Goal: Information Seeking & Learning: Learn about a topic

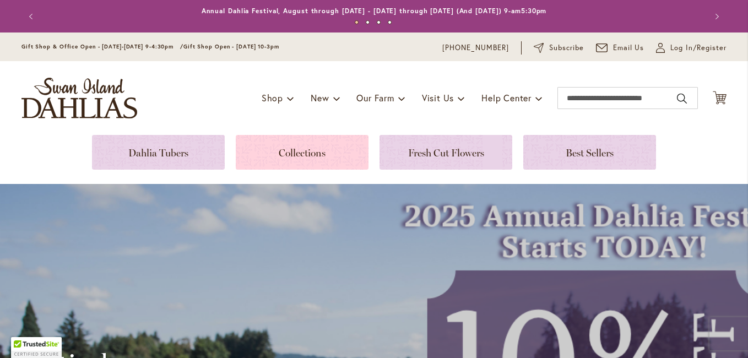
click at [299, 148] on link at bounding box center [302, 152] width 133 height 35
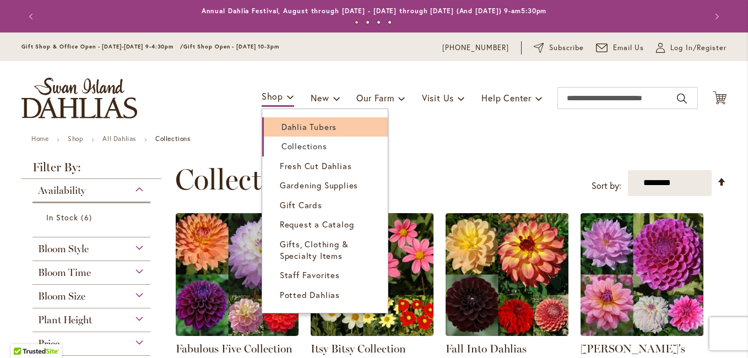
click at [288, 127] on span "Dahlia Tubers" at bounding box center [308, 126] width 55 height 11
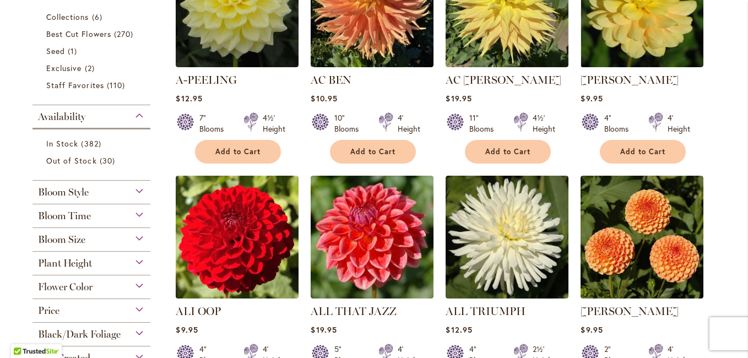
scroll to position [385, 0]
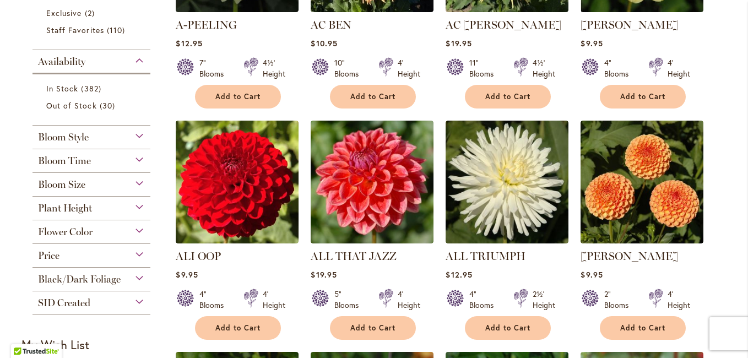
click at [133, 181] on div "Bloom Size" at bounding box center [91, 182] width 118 height 18
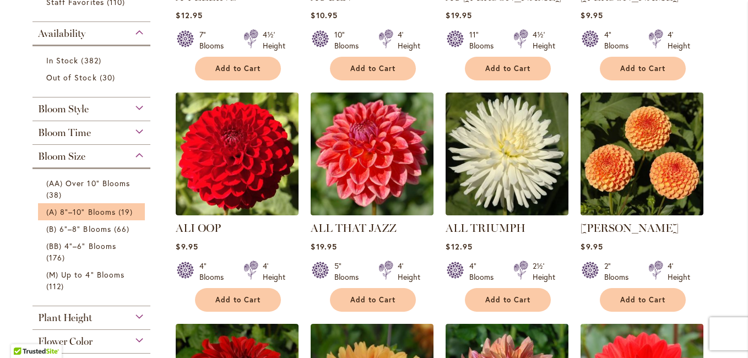
scroll to position [440, 0]
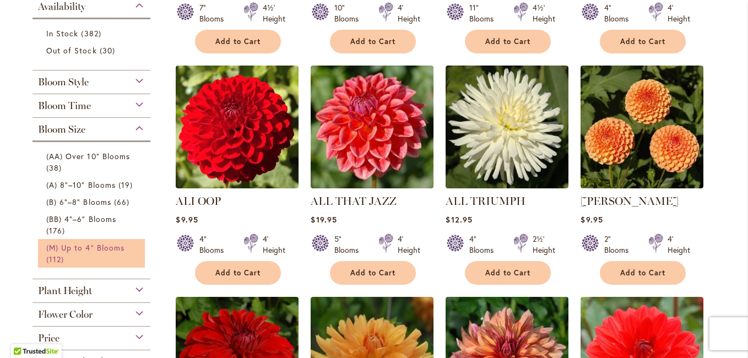
click at [94, 244] on span "(M) Up to 4" Blooms" at bounding box center [85, 247] width 78 height 10
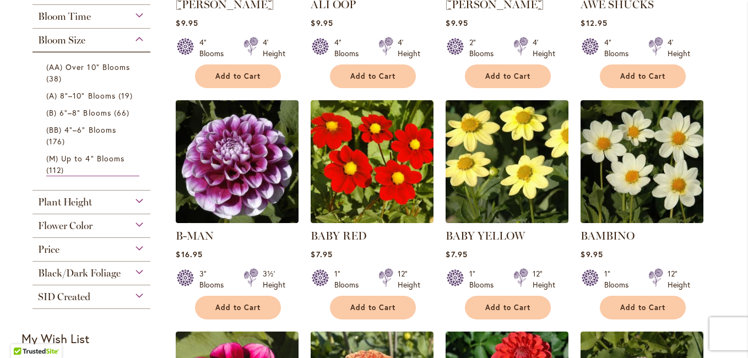
scroll to position [385, 0]
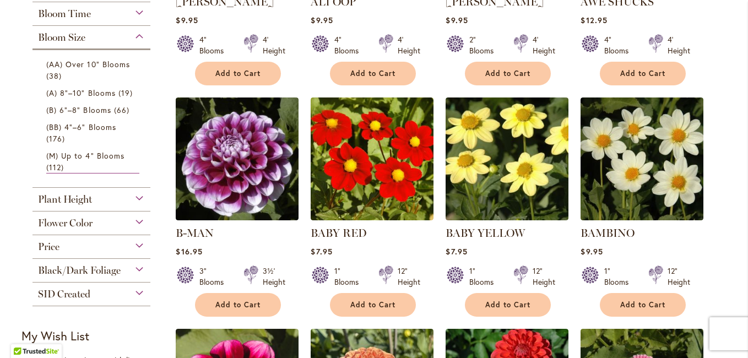
click at [135, 197] on div "Plant Height" at bounding box center [91, 197] width 118 height 18
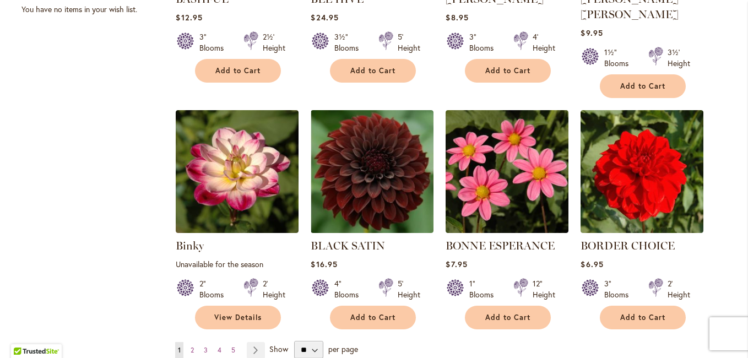
scroll to position [881, 0]
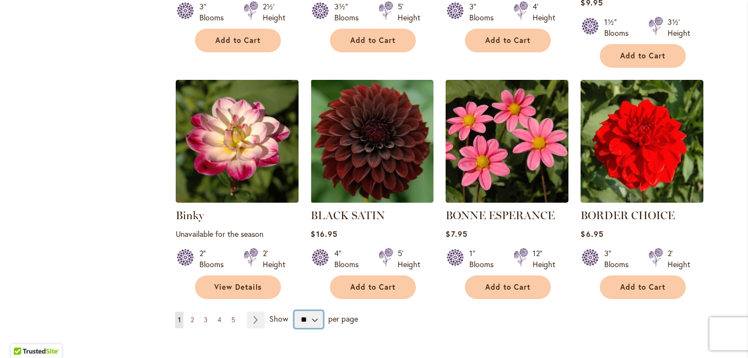
click at [309, 310] on select "** ** ** **" at bounding box center [308, 319] width 29 height 18
select select "**"
click at [294, 310] on select "** ** ** **" at bounding box center [308, 319] width 29 height 18
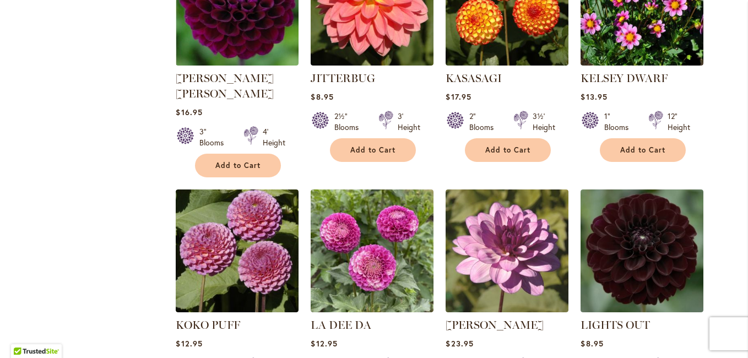
scroll to position [3688, 0]
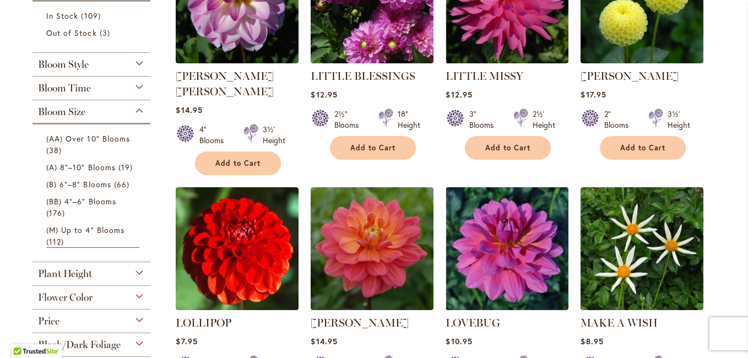
scroll to position [330, 0]
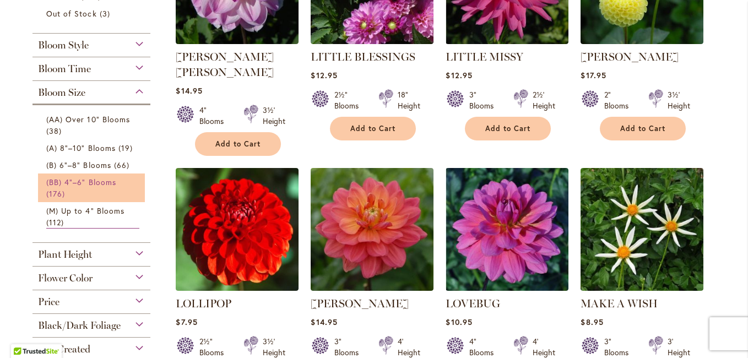
click at [95, 180] on span "(BB) 4"–6" Blooms" at bounding box center [81, 182] width 70 height 10
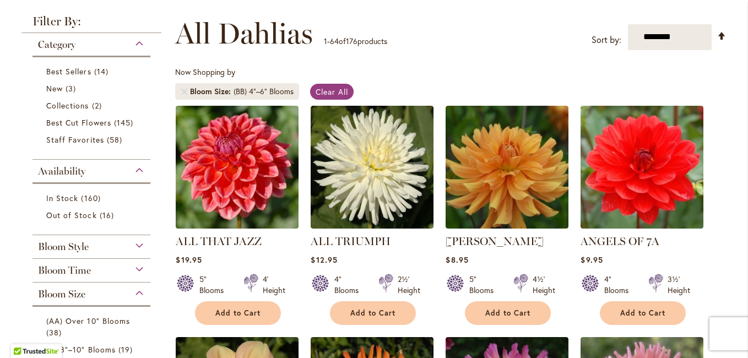
scroll to position [165, 0]
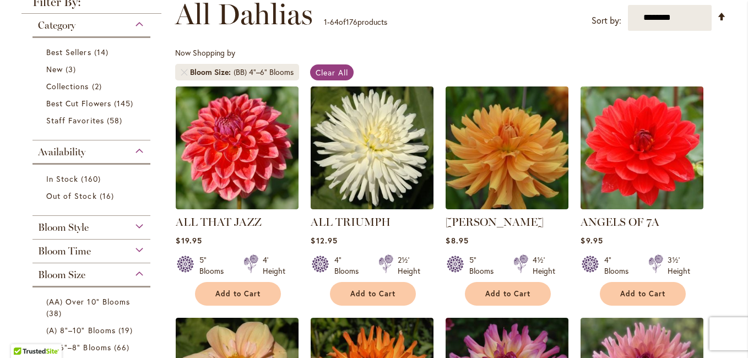
click at [134, 223] on div "Bloom Style" at bounding box center [91, 225] width 118 height 18
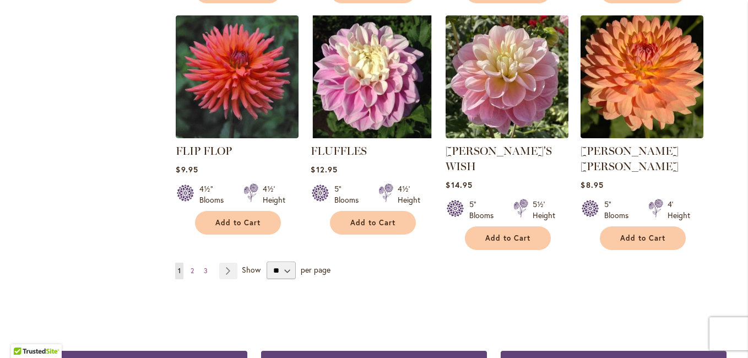
scroll to position [3793, 0]
